Goal: Find specific page/section: Find specific page/section

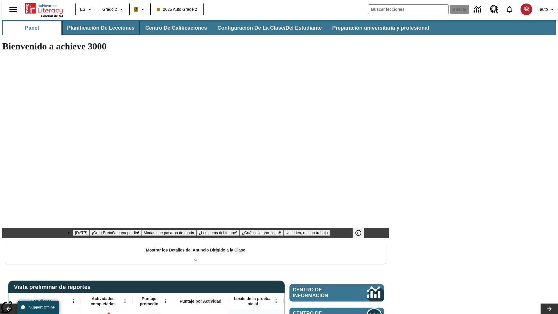
click at [97, 28] on button "Planificación de lecciones" at bounding box center [100, 28] width 77 height 14
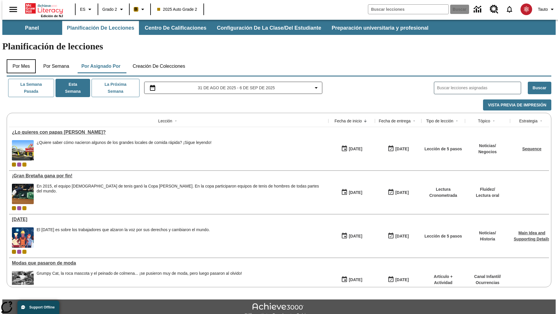
click at [19, 59] on button "Por mes" at bounding box center [21, 66] width 29 height 14
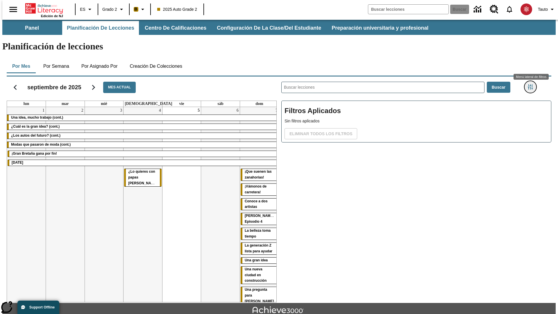
click at [532, 84] on icon "Menú lateral de filtros" at bounding box center [530, 86] width 5 height 5
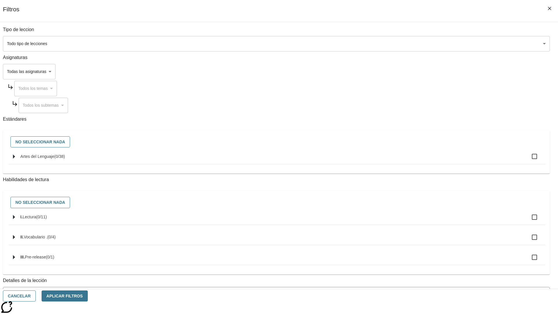
click at [418, 44] on body "[MEDICAL_DATA] al contenido principal Edición de NJ ES Grado 2 B 2025 Auto Grad…" at bounding box center [278, 180] width 553 height 320
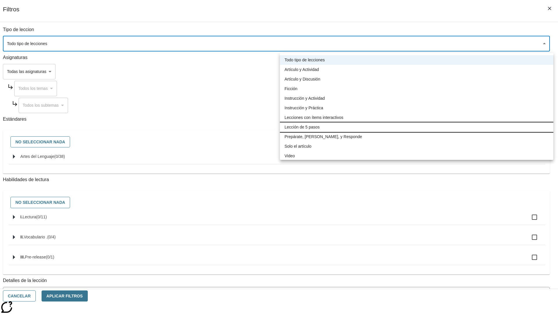
click at [416, 127] on li "Lección de 5 pasos" at bounding box center [416, 127] width 273 height 10
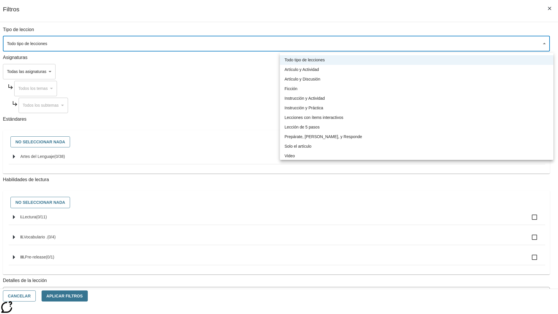
type input "1"
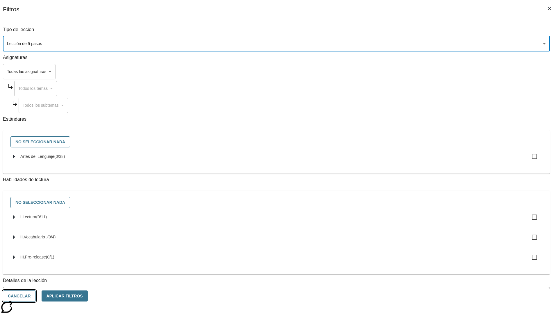
click at [36, 296] on button "Cancelar" at bounding box center [19, 295] width 33 height 11
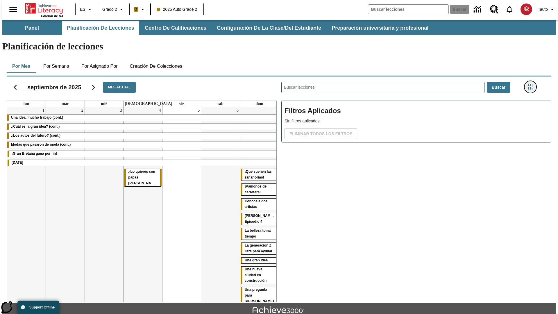
click at [532, 84] on icon "Menú lateral de filtros" at bounding box center [530, 86] width 5 height 5
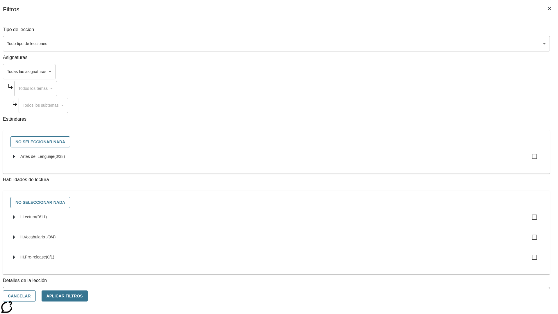
click at [418, 44] on body "[MEDICAL_DATA] al contenido principal Edición de NJ ES Grado 2 B 2025 Auto Grad…" at bounding box center [278, 180] width 553 height 320
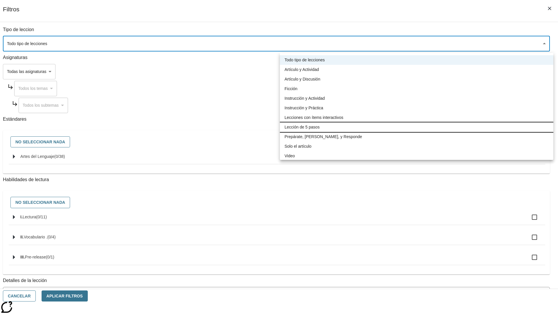
click at [416, 127] on li "Lección de 5 pasos" at bounding box center [416, 127] width 273 height 10
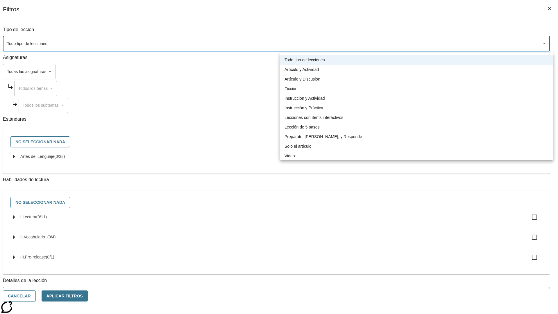
type input "1"
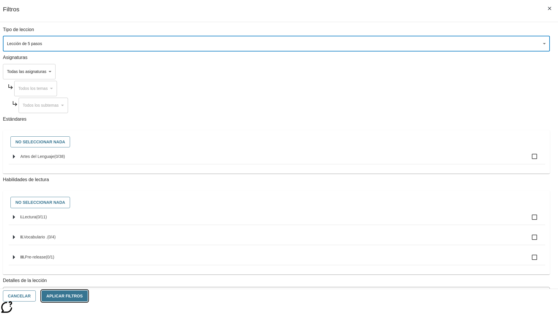
click at [88, 296] on button "Aplicar Filtros" at bounding box center [65, 295] width 46 height 11
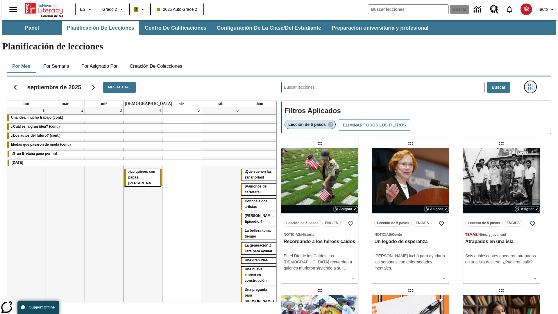
click at [532, 84] on icon "Menú lateral de filtros" at bounding box center [530, 86] width 5 height 5
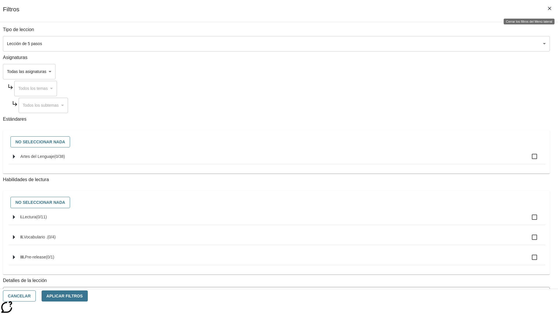
click at [549, 8] on icon "Cerrar los filtros del Menú lateral" at bounding box center [549, 8] width 3 height 3
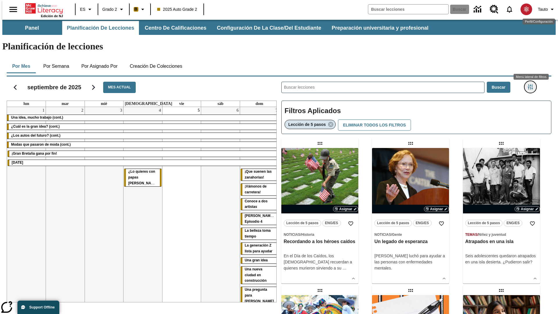
click at [532, 84] on icon "Menú lateral de filtros" at bounding box center [530, 86] width 5 height 5
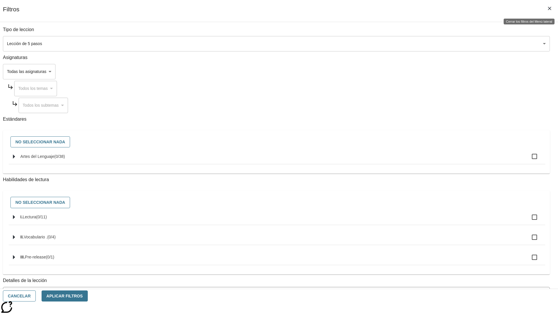
click at [549, 8] on icon "Cerrar los filtros del Menú lateral" at bounding box center [549, 8] width 3 height 3
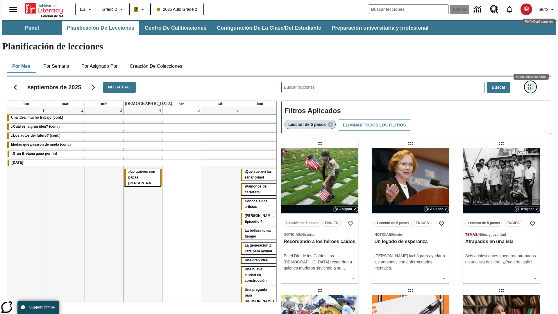
click at [532, 84] on icon "Menú lateral de filtros" at bounding box center [530, 86] width 5 height 5
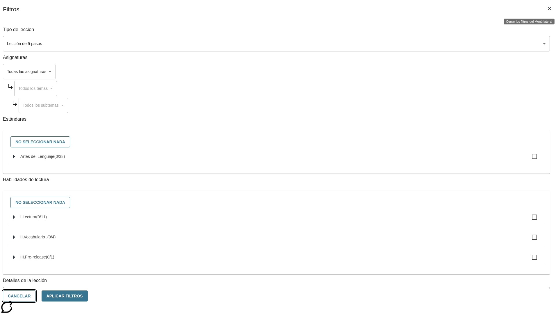
click at [36, 296] on button "Cancelar" at bounding box center [19, 295] width 33 height 11
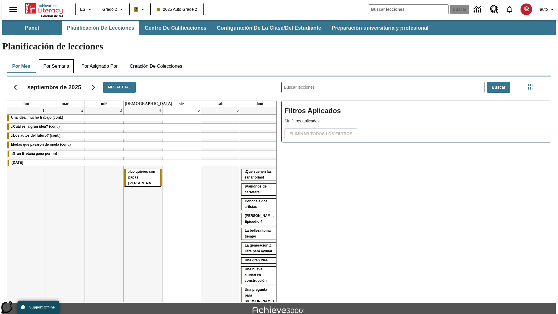
click at [54, 59] on button "Por semana" at bounding box center [56, 66] width 35 height 14
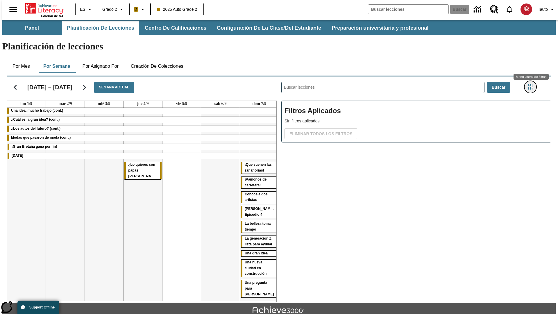
click at [532, 84] on icon "Menú lateral de filtros" at bounding box center [530, 86] width 5 height 5
